Goal: Task Accomplishment & Management: Manage account settings

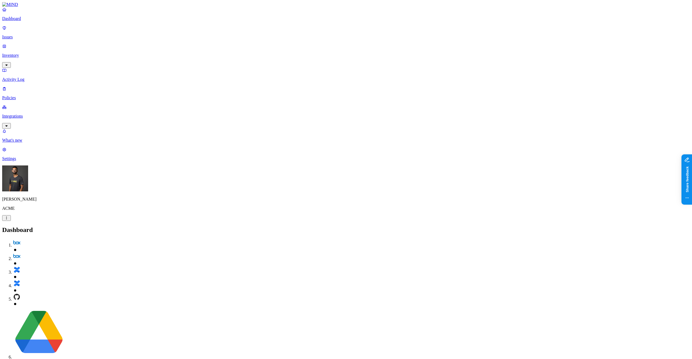
click at [46, 35] on p "Issues" at bounding box center [346, 37] width 688 height 5
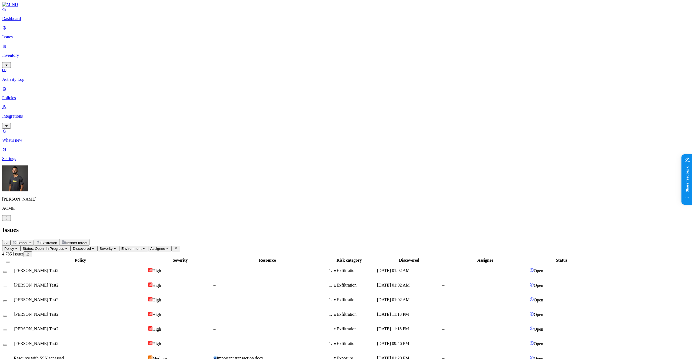
click at [32, 241] on span "Exposure" at bounding box center [23, 243] width 15 height 4
